Goal: Transaction & Acquisition: Purchase product/service

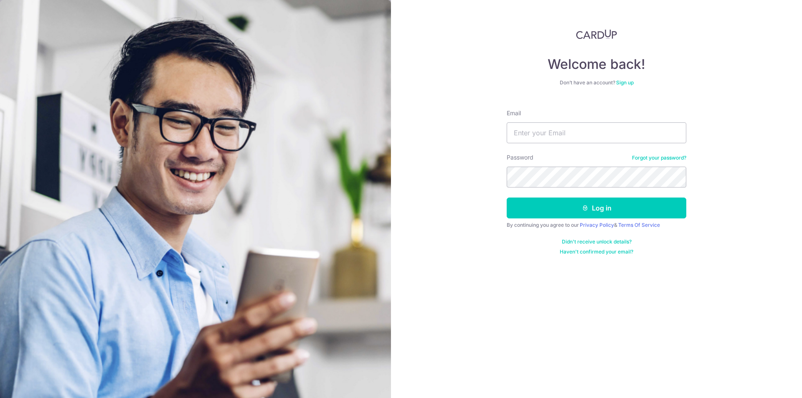
type input "cozyazure@gmail.coomo"
click at [507, 198] on button "Log in" at bounding box center [597, 208] width 180 height 21
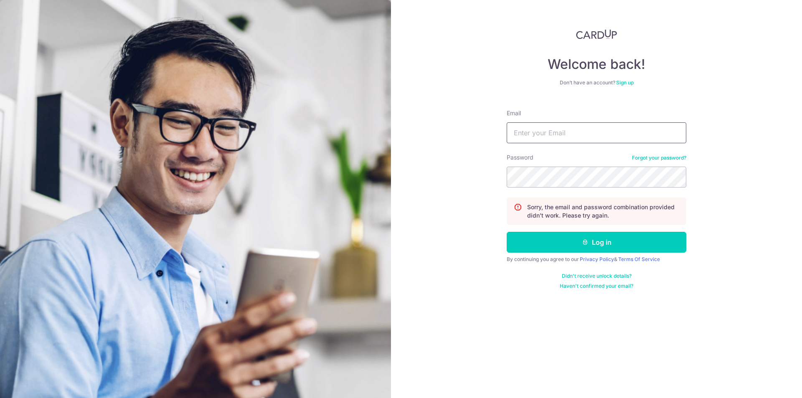
click at [565, 136] on input "Email" at bounding box center [597, 132] width 180 height 21
click at [573, 161] on div "Password Forgot your password?" at bounding box center [597, 170] width 180 height 34
drag, startPoint x: 582, startPoint y: 136, endPoint x: 612, endPoint y: 130, distance: 30.4
click at [612, 130] on input "cozyazure@gmail.coomo" at bounding box center [597, 132] width 180 height 21
type input "cozyazure@gmail.com"
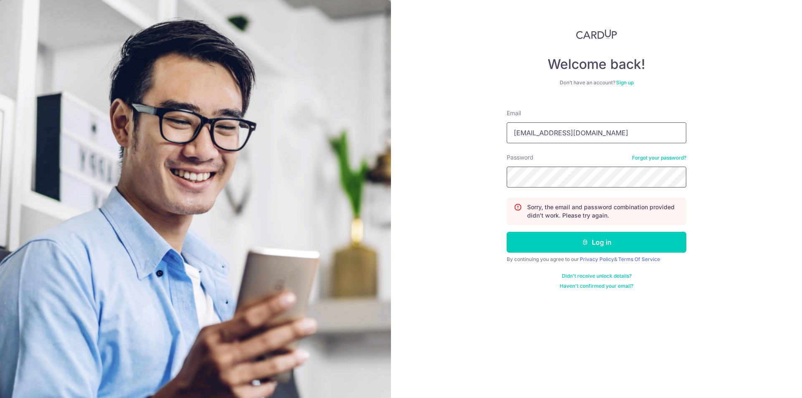
click at [507, 232] on button "Log in" at bounding box center [597, 242] width 180 height 21
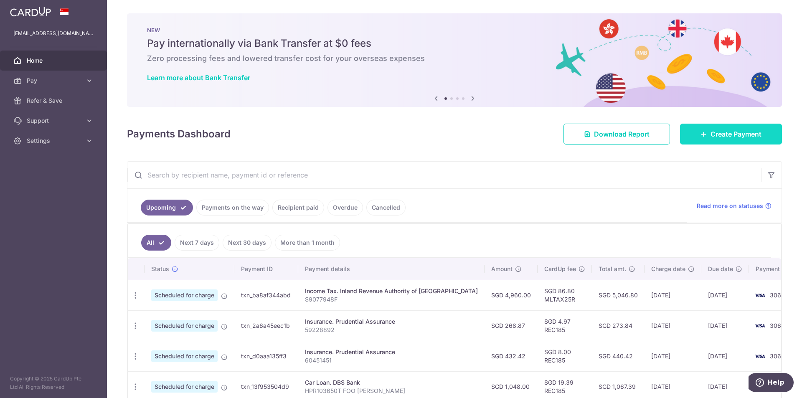
click at [713, 133] on span "Create Payment" at bounding box center [736, 134] width 51 height 10
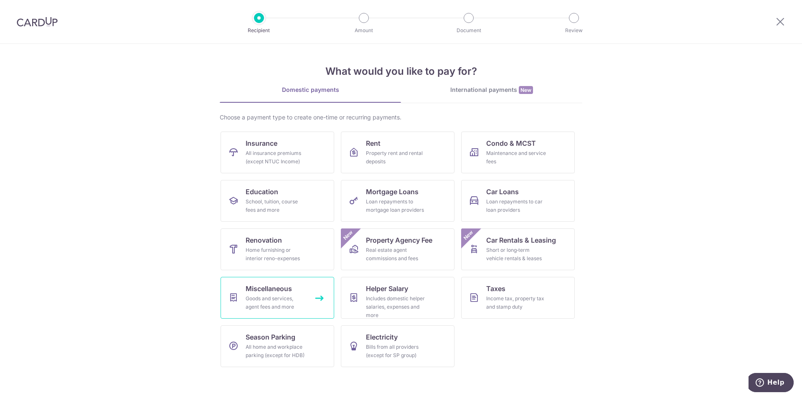
click at [311, 303] on link "Miscellaneous Goods and services, agent fees and more" at bounding box center [278, 298] width 114 height 42
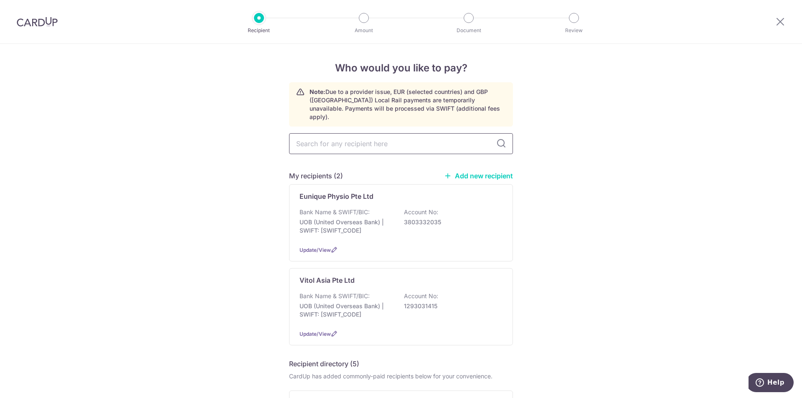
click at [363, 140] on input "text" at bounding box center [401, 143] width 224 height 21
click at [361, 135] on input "text" at bounding box center [401, 143] width 224 height 21
click at [464, 172] on link "Add new recipient" at bounding box center [478, 176] width 69 height 8
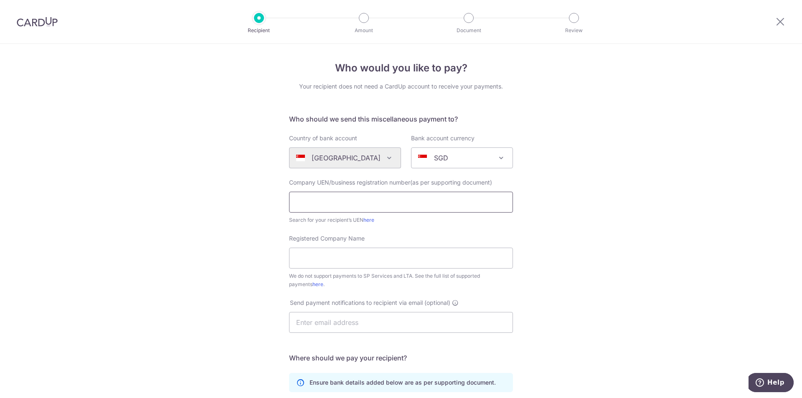
click at [361, 201] on input "text" at bounding box center [401, 202] width 224 height 21
type input "53218308L"
type input "50nFiftyProductions"
type input "[EMAIL_ADDRESS][DOMAIN_NAME]"
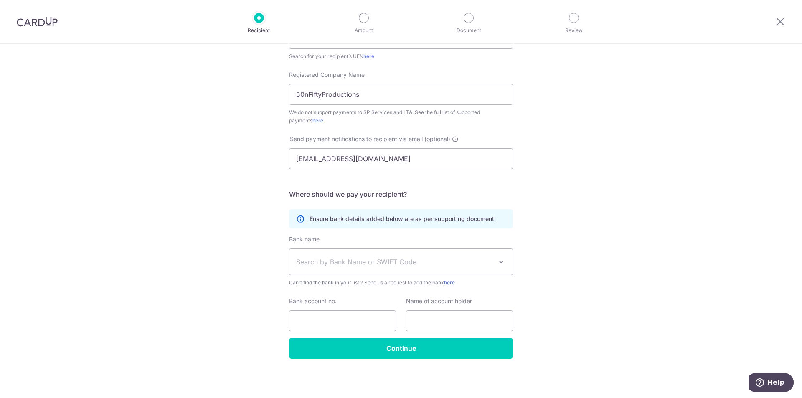
click at [415, 247] on div "Bank name (Select from our list, or add a new bank ) Select Bank UBS AG ANEXT B…" at bounding box center [401, 261] width 224 height 52
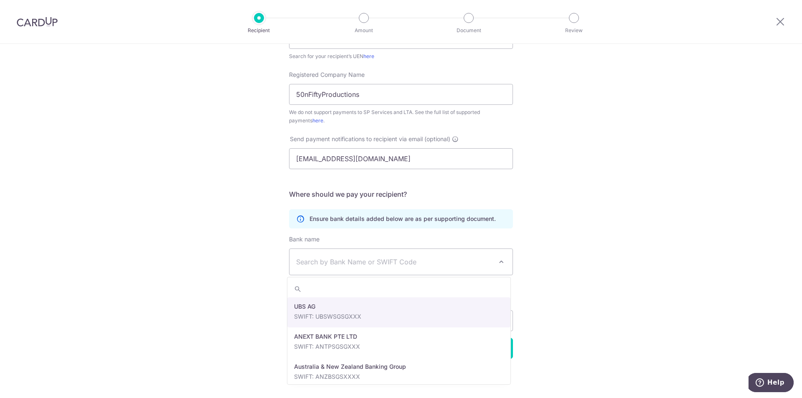
click at [415, 252] on span "Search by Bank Name or SWIFT Code" at bounding box center [401, 262] width 223 height 26
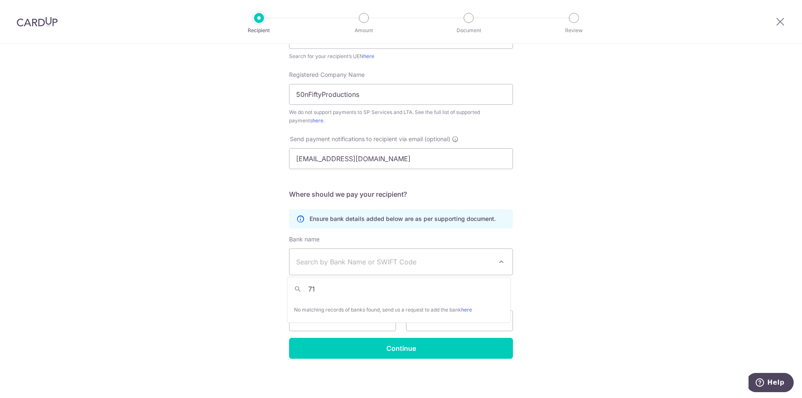
type input "7"
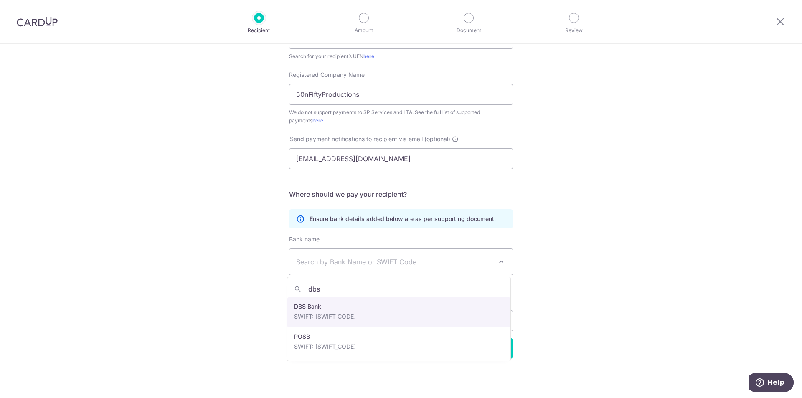
type input "dbs"
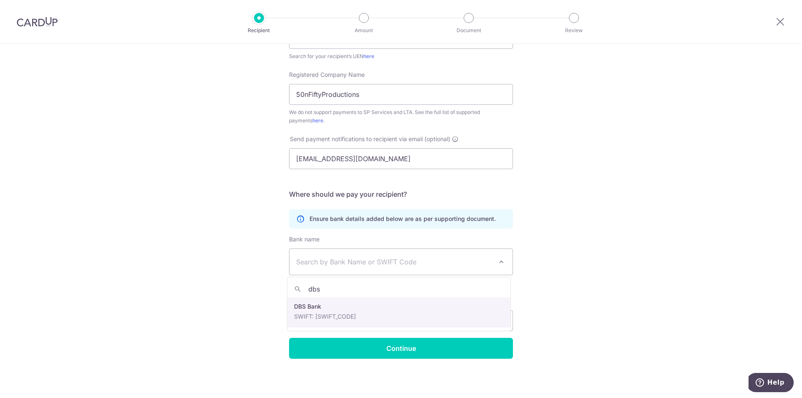
select select "6"
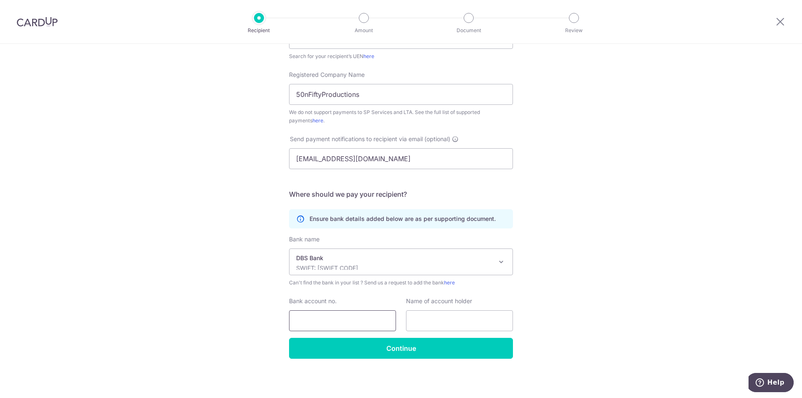
click at [362, 316] on input "Bank account no." at bounding box center [342, 320] width 107 height 21
type input "0059034706"
click at [404, 340] on input "Continue" at bounding box center [401, 348] width 224 height 21
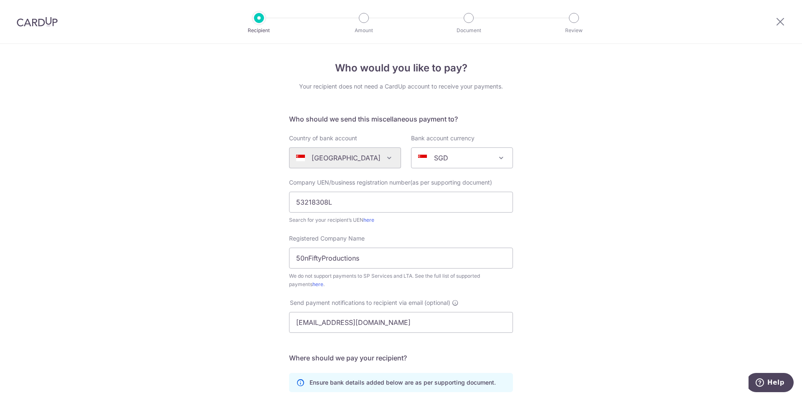
scroll to position [184, 0]
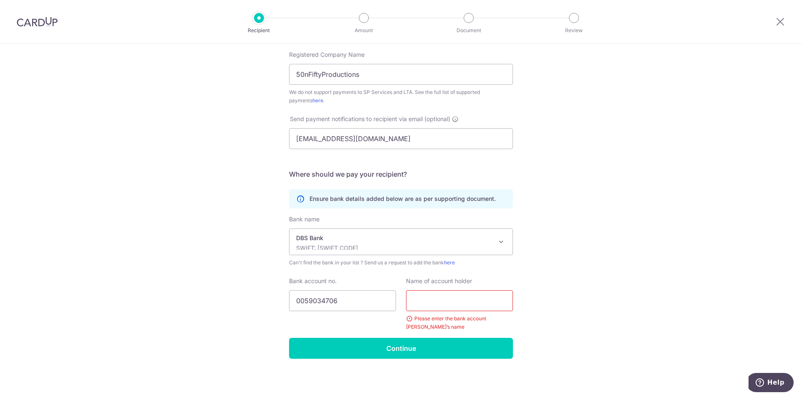
click at [418, 300] on input "text" at bounding box center [459, 300] width 107 height 21
type input "Chee Li Rong"
click at [635, 254] on div "Who would you like to pay? Your recipient does not need a CardUp account to rec…" at bounding box center [401, 129] width 802 height 538
click at [459, 341] on input "Continue" at bounding box center [401, 348] width 224 height 21
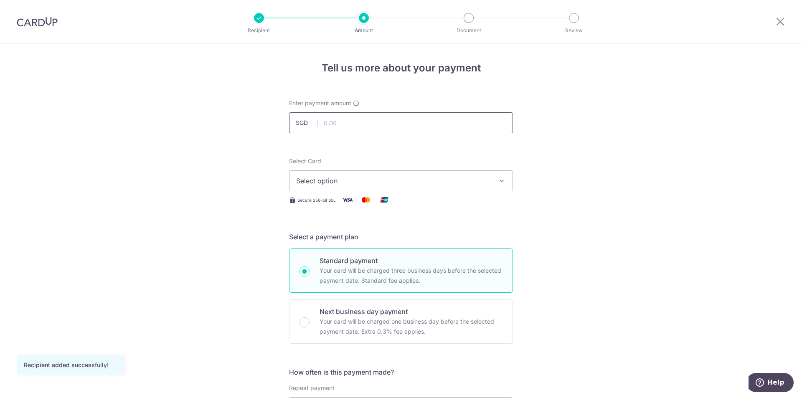
click at [343, 128] on input "text" at bounding box center [401, 122] width 224 height 21
type input "1,350.00"
click at [378, 183] on span "Select option" at bounding box center [393, 181] width 195 height 10
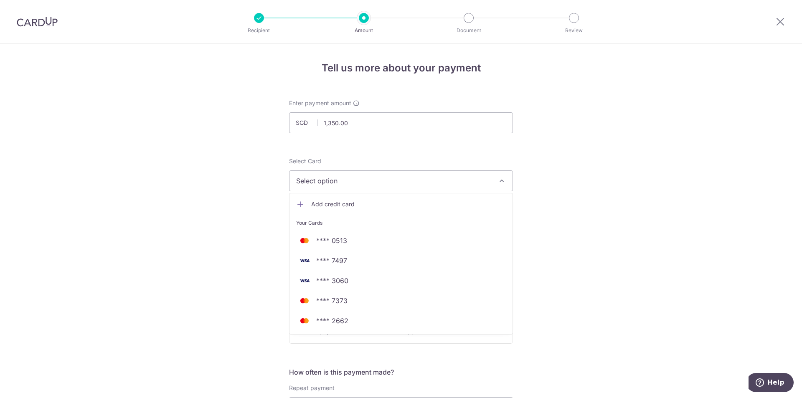
scroll to position [125, 0]
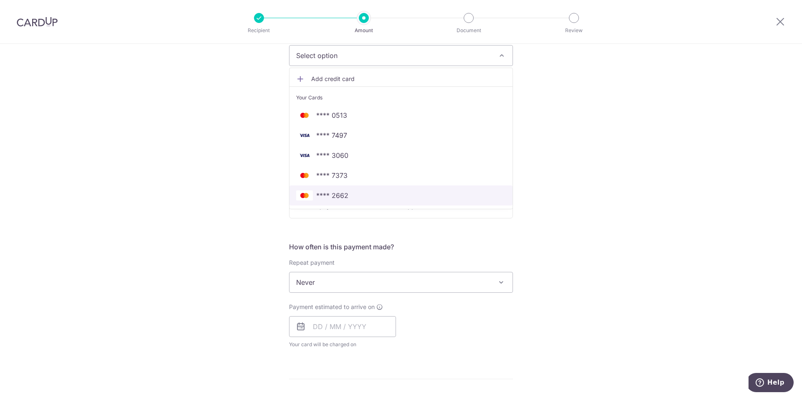
click at [356, 203] on link "**** 2662" at bounding box center [401, 196] width 223 height 20
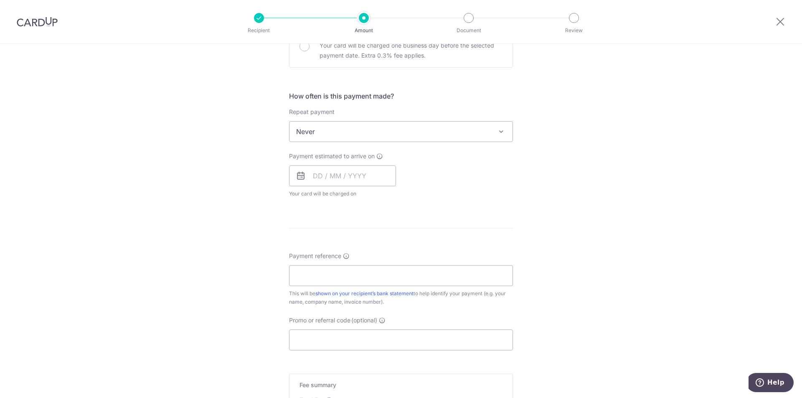
scroll to position [234, 0]
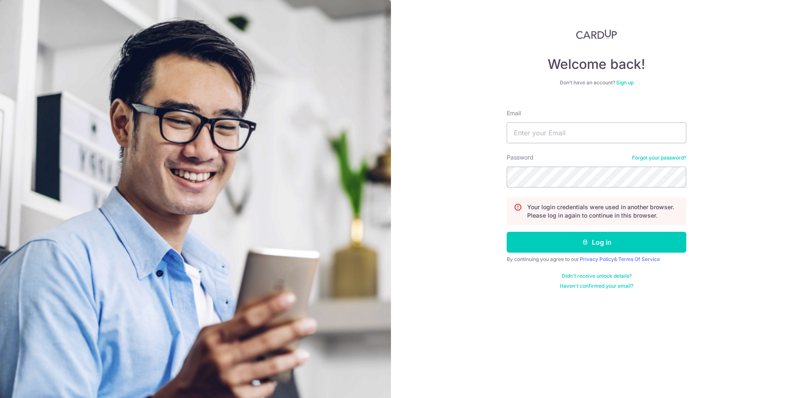
type input "[EMAIL_ADDRESS][DOMAIN_NAME]"
click at [507, 232] on button "Log in" at bounding box center [597, 242] width 180 height 21
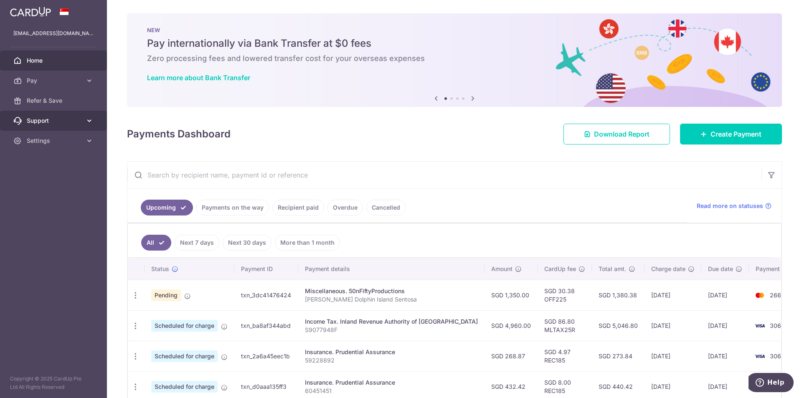
click at [47, 126] on link "Support" at bounding box center [53, 121] width 107 height 20
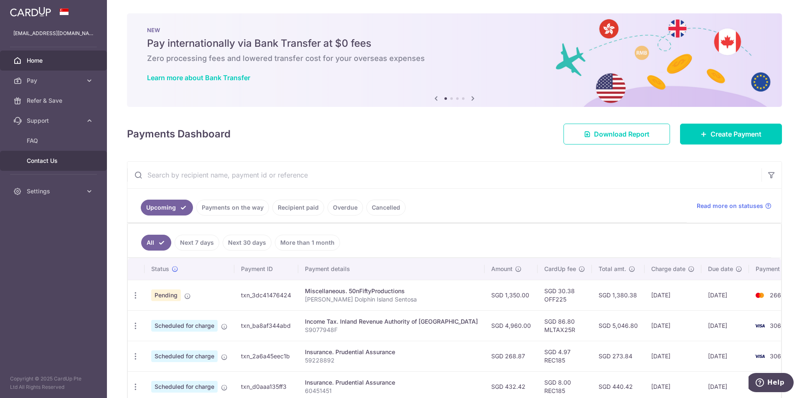
click at [53, 158] on span "Contact Us" at bounding box center [54, 161] width 55 height 8
